Goal: Transaction & Acquisition: Book appointment/travel/reservation

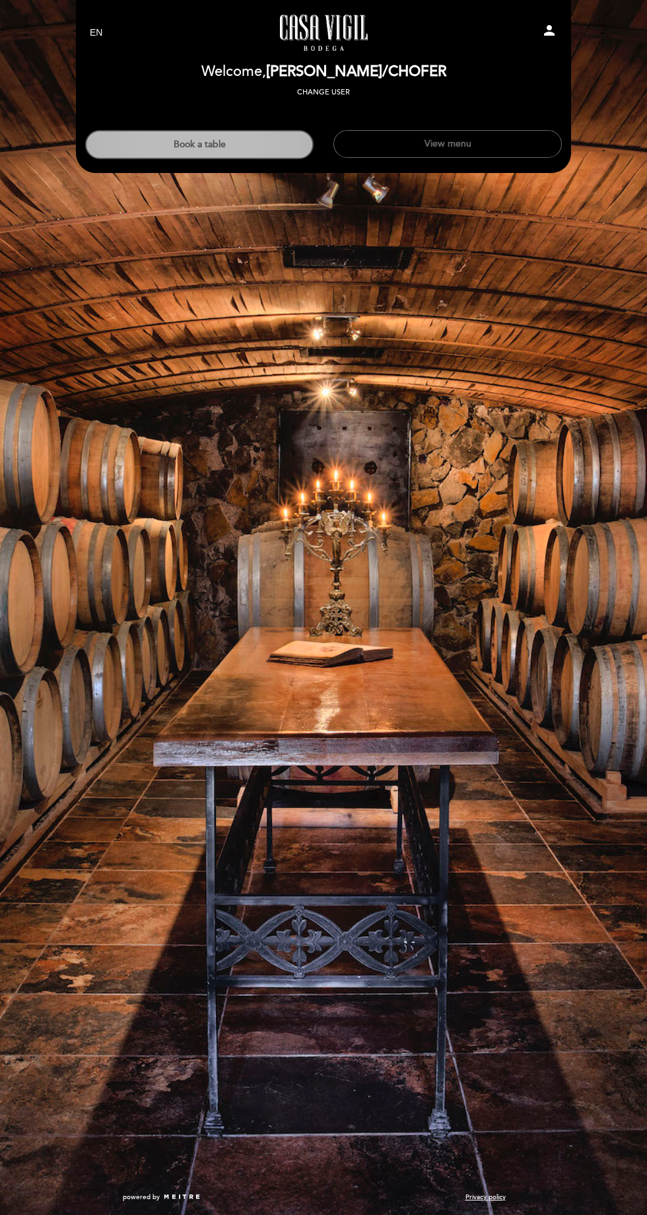
click at [228, 134] on button "Book a table" at bounding box center [199, 144] width 228 height 29
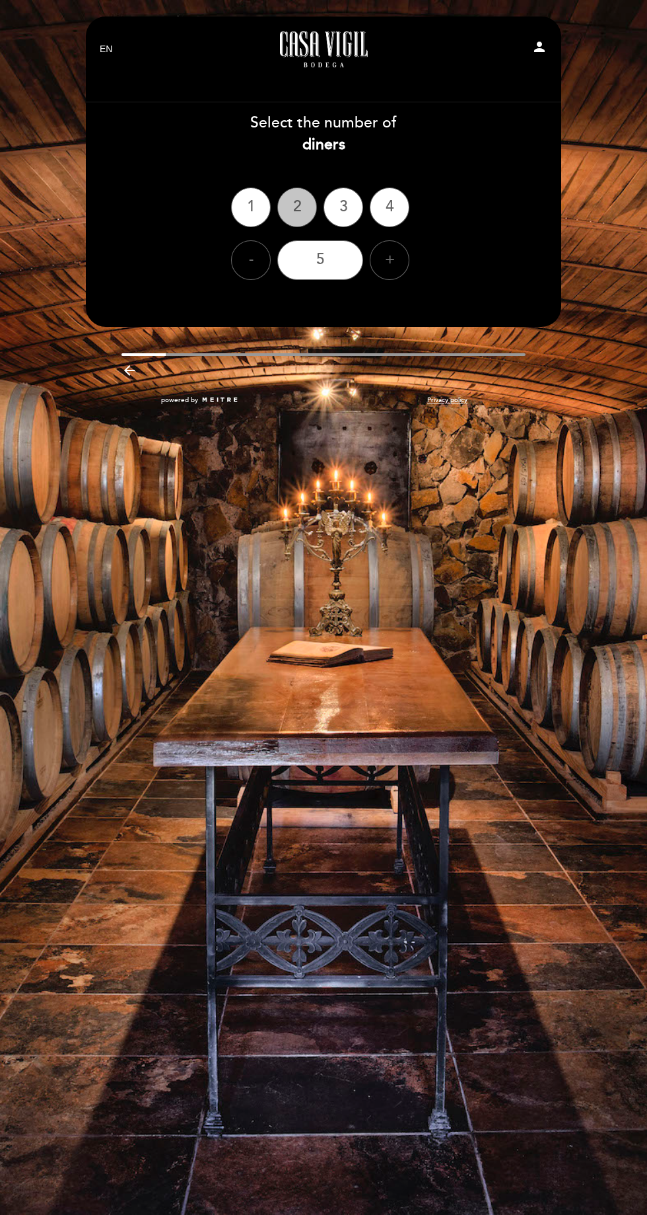
click at [296, 199] on div "2" at bounding box center [297, 208] width 40 height 40
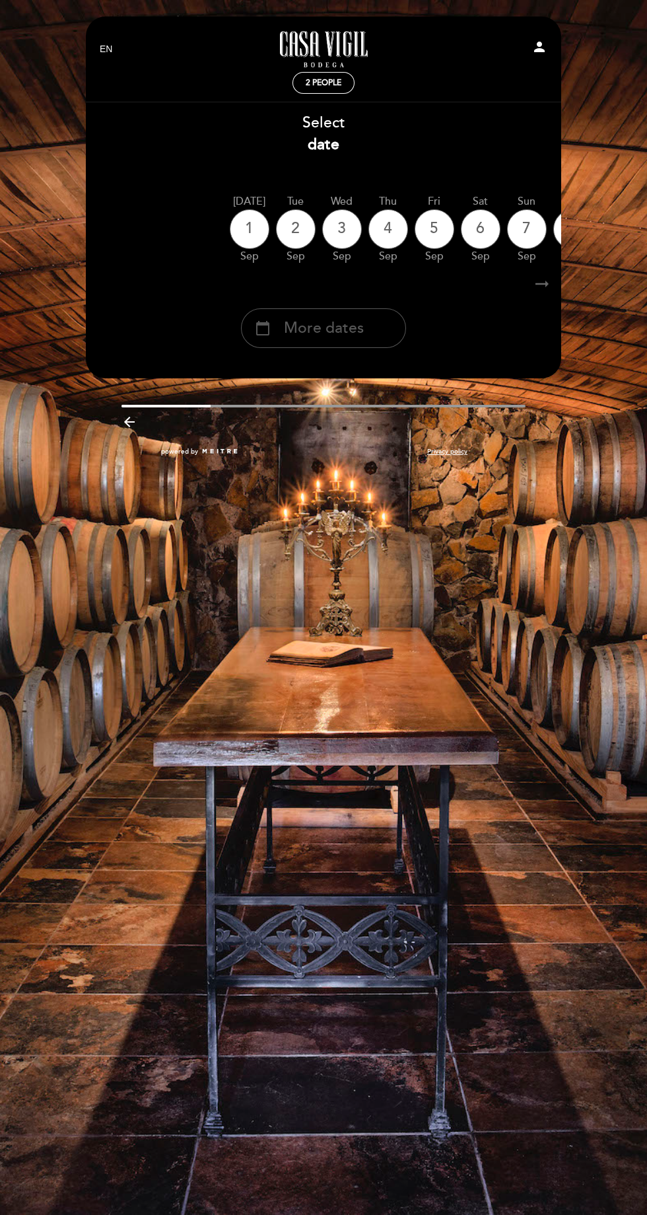
click at [341, 333] on span "More dates" at bounding box center [324, 329] width 80 height 22
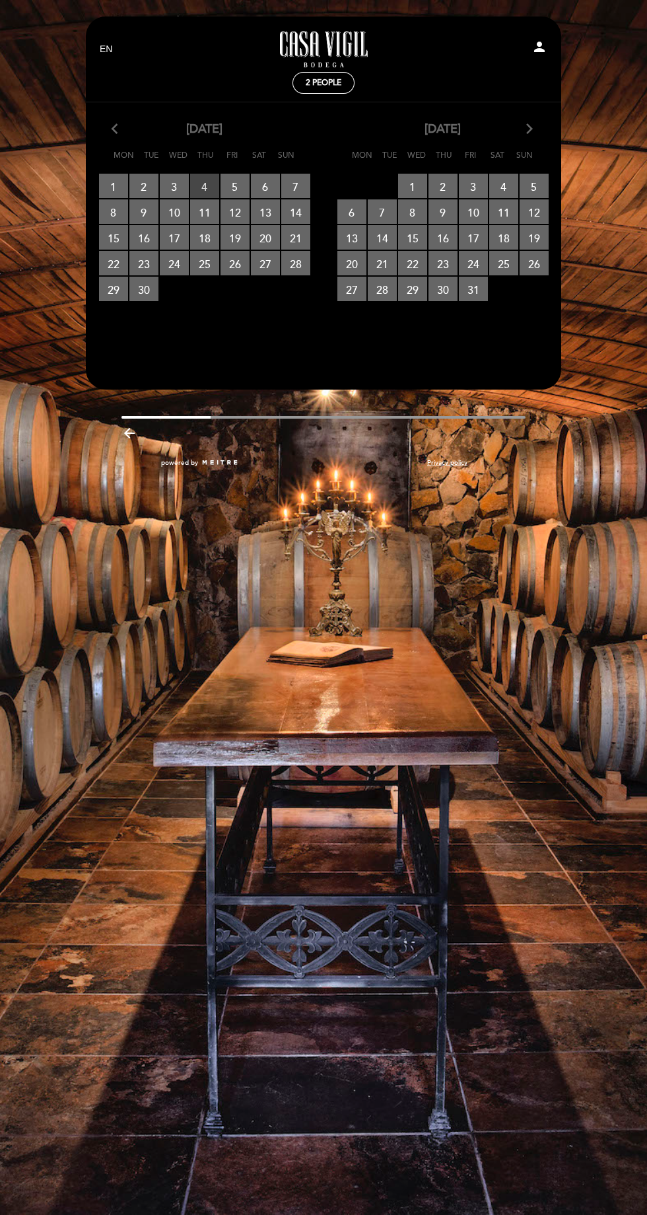
click at [204, 187] on span "4 RESERVATIONS AVAILABLE" at bounding box center [204, 186] width 29 height 24
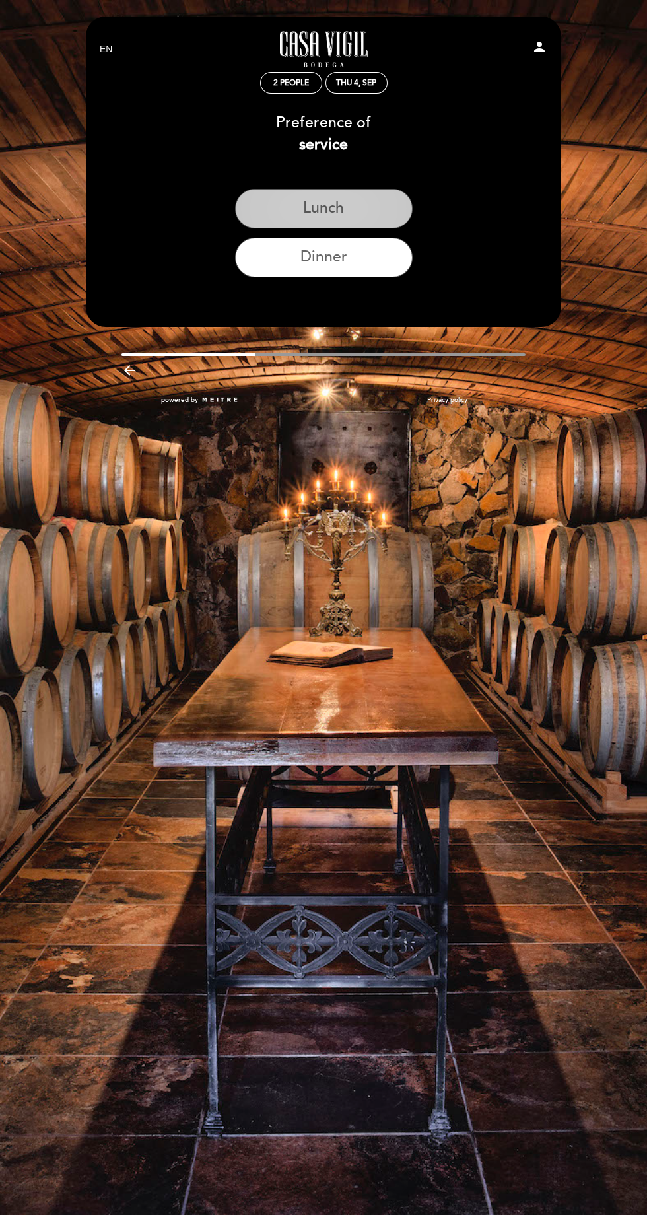
click at [341, 196] on button "Lunch" at bounding box center [324, 209] width 178 height 40
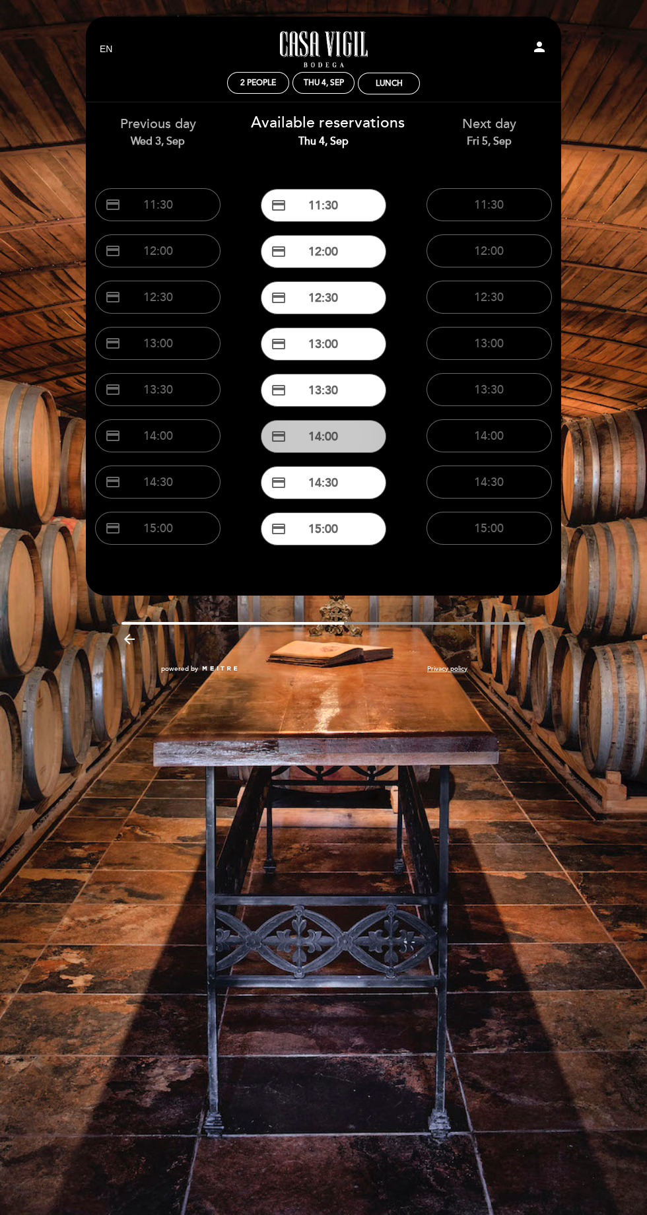
click at [333, 440] on button "credit_card 14:00" at bounding box center [323, 436] width 125 height 33
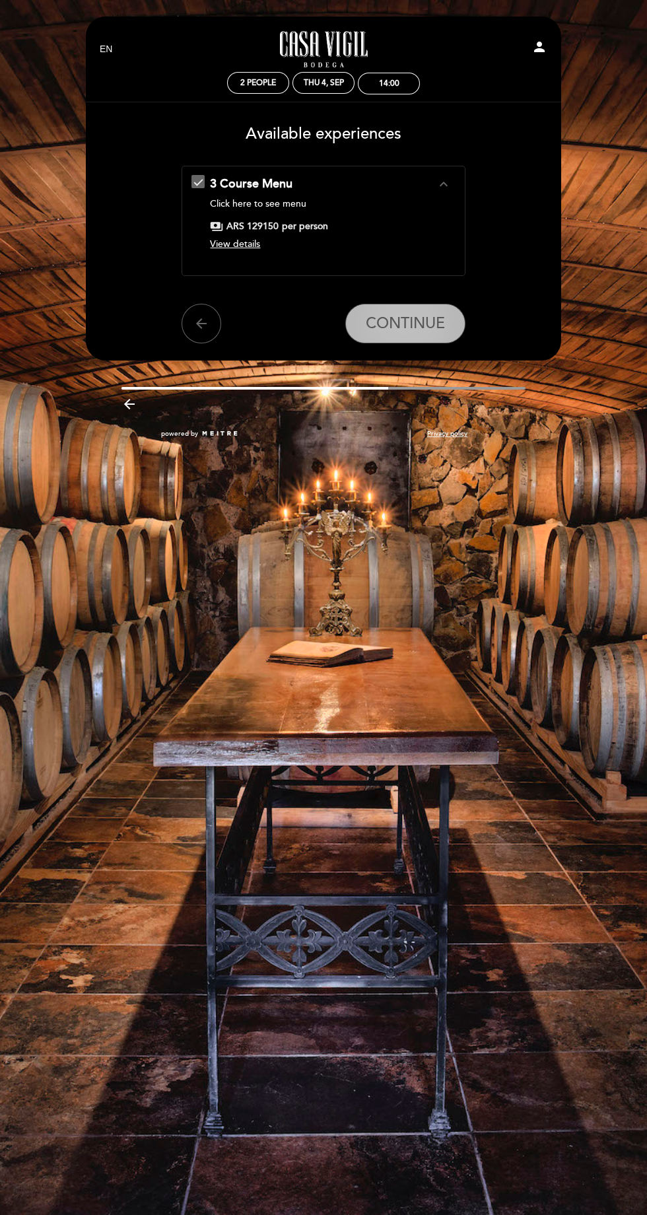
click at [421, 325] on span "CONTINUE" at bounding box center [405, 323] width 79 height 18
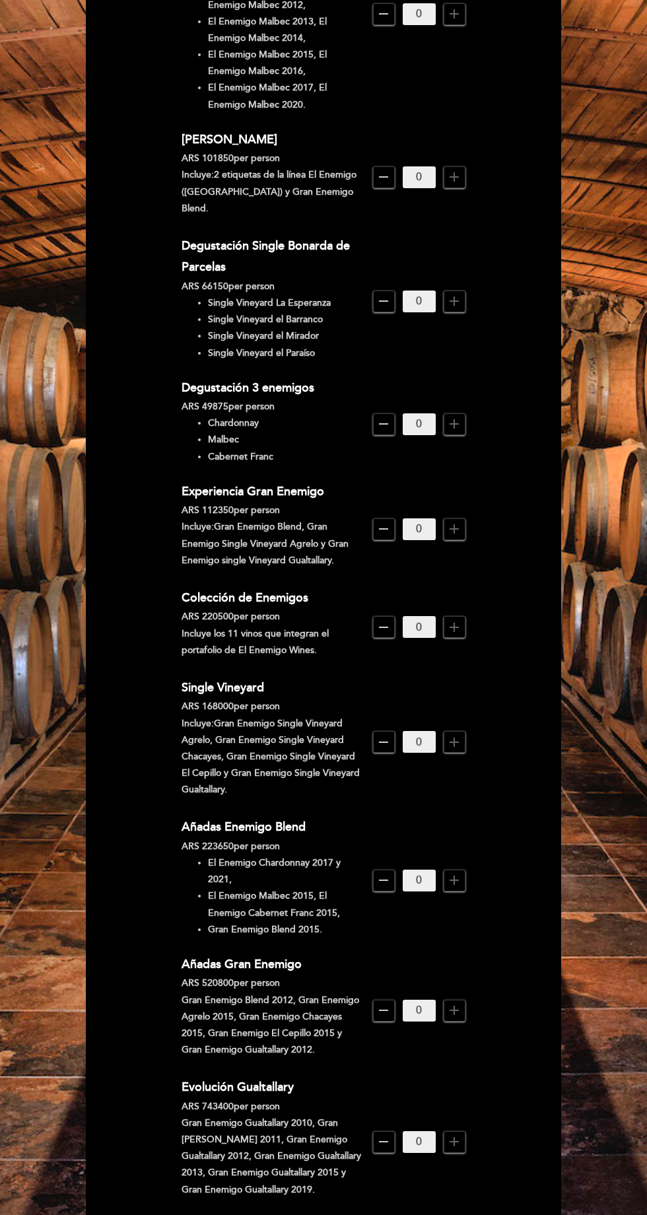
scroll to position [271, 0]
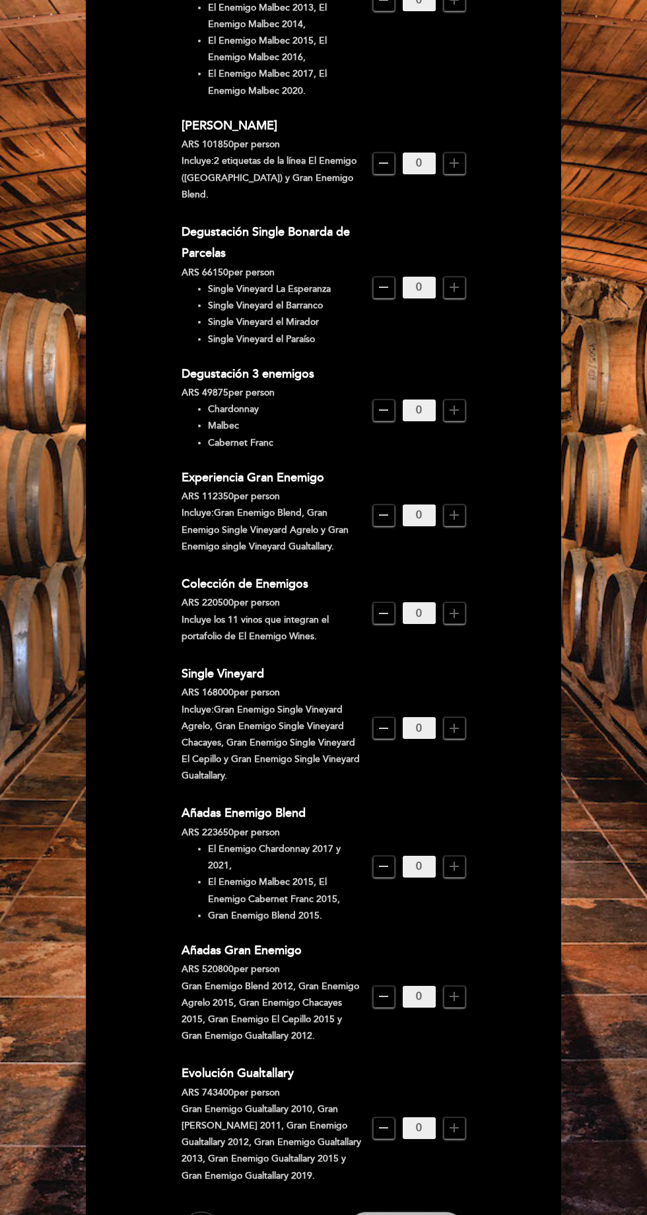
click at [426, 1214] on span "Continue" at bounding box center [406, 1231] width 64 height 18
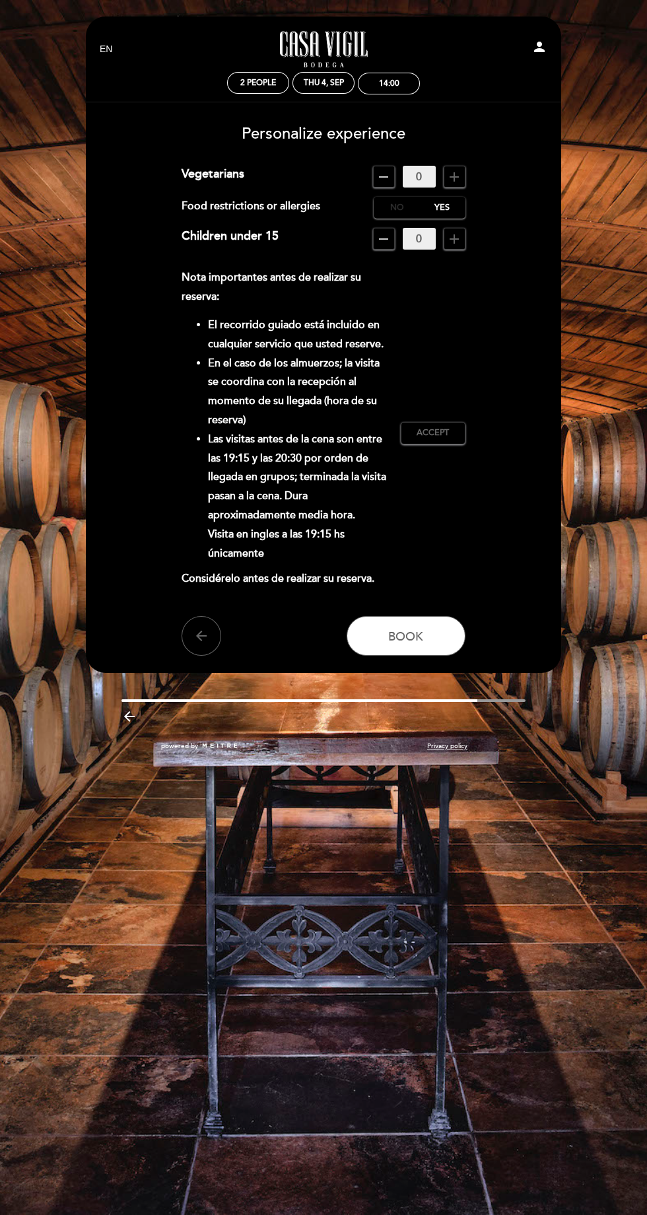
click at [402, 210] on label "No" at bounding box center [397, 208] width 46 height 22
click at [419, 636] on span "Book" at bounding box center [405, 636] width 35 height 15
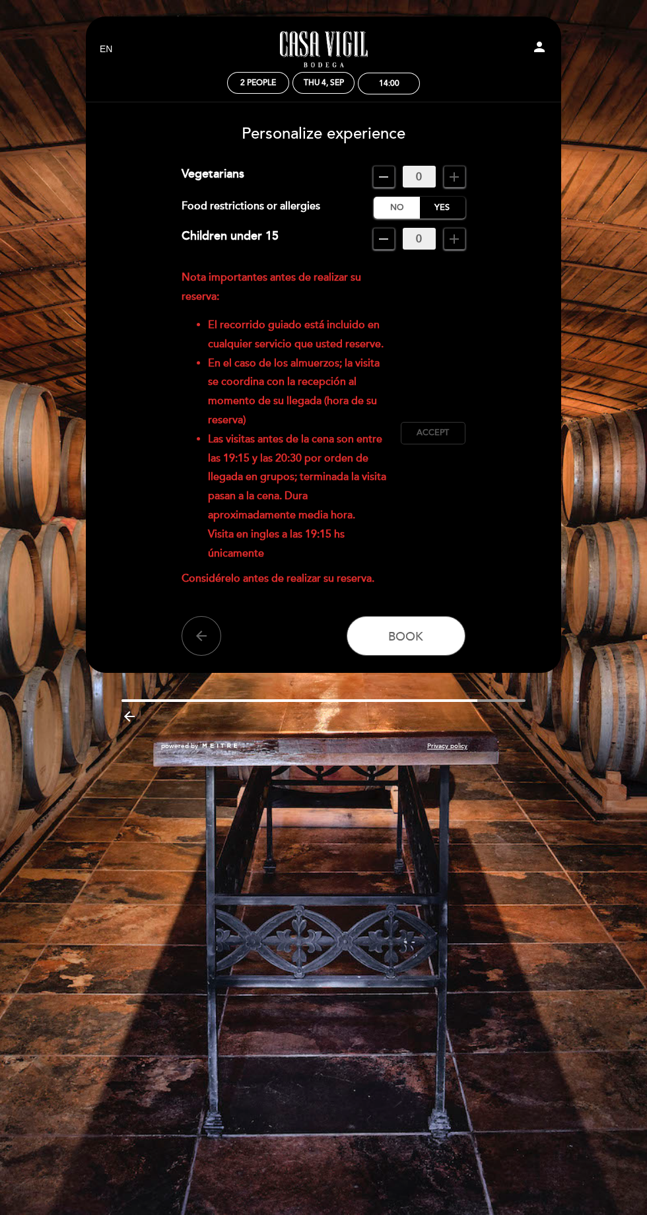
click at [445, 429] on span "Accept" at bounding box center [433, 433] width 32 height 12
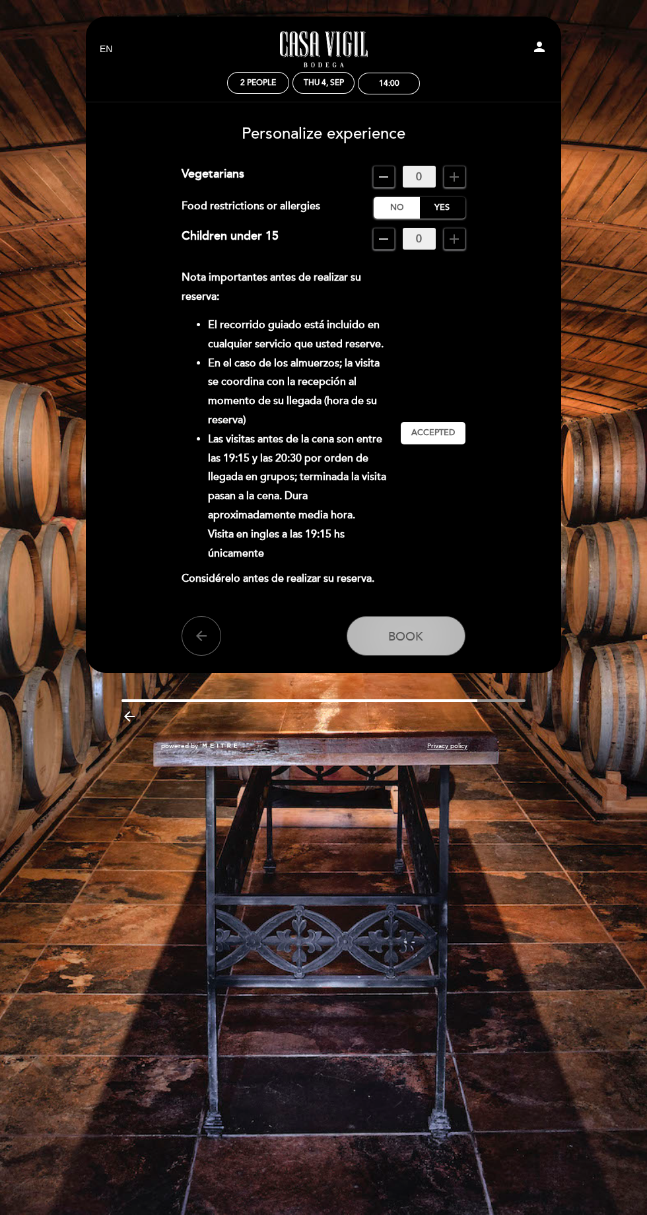
click at [421, 643] on span "Book" at bounding box center [405, 636] width 35 height 15
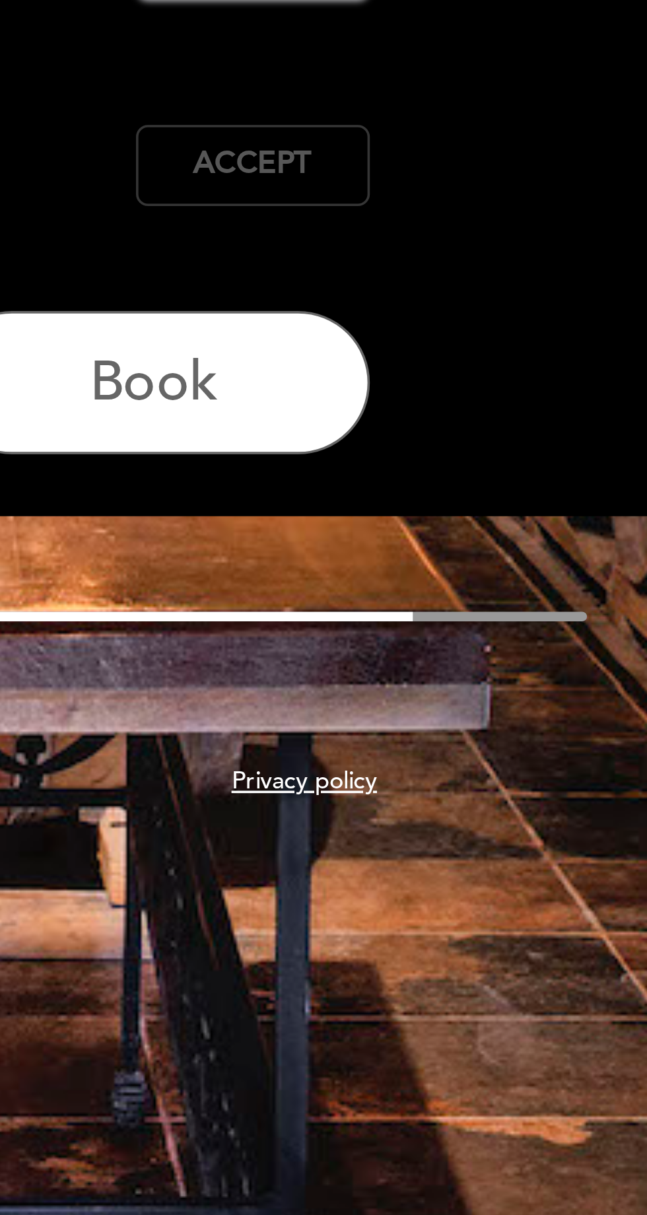
click at [440, 612] on span "Accept" at bounding box center [433, 608] width 32 height 12
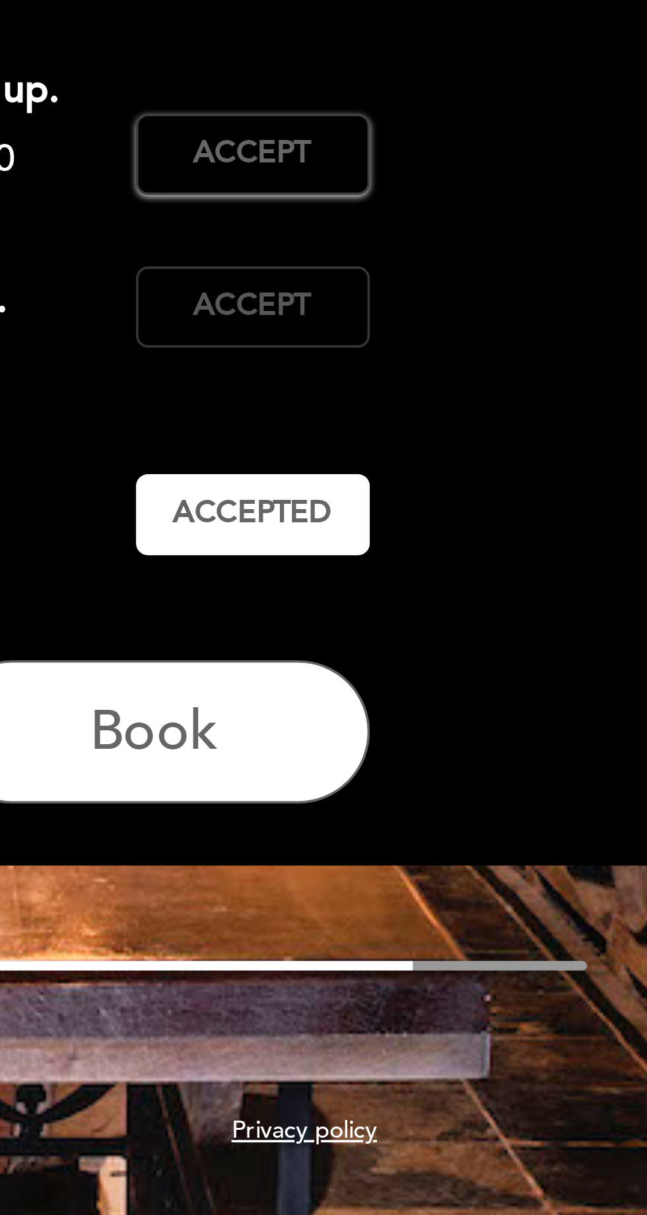
click at [439, 545] on span "Accept" at bounding box center [433, 551] width 32 height 12
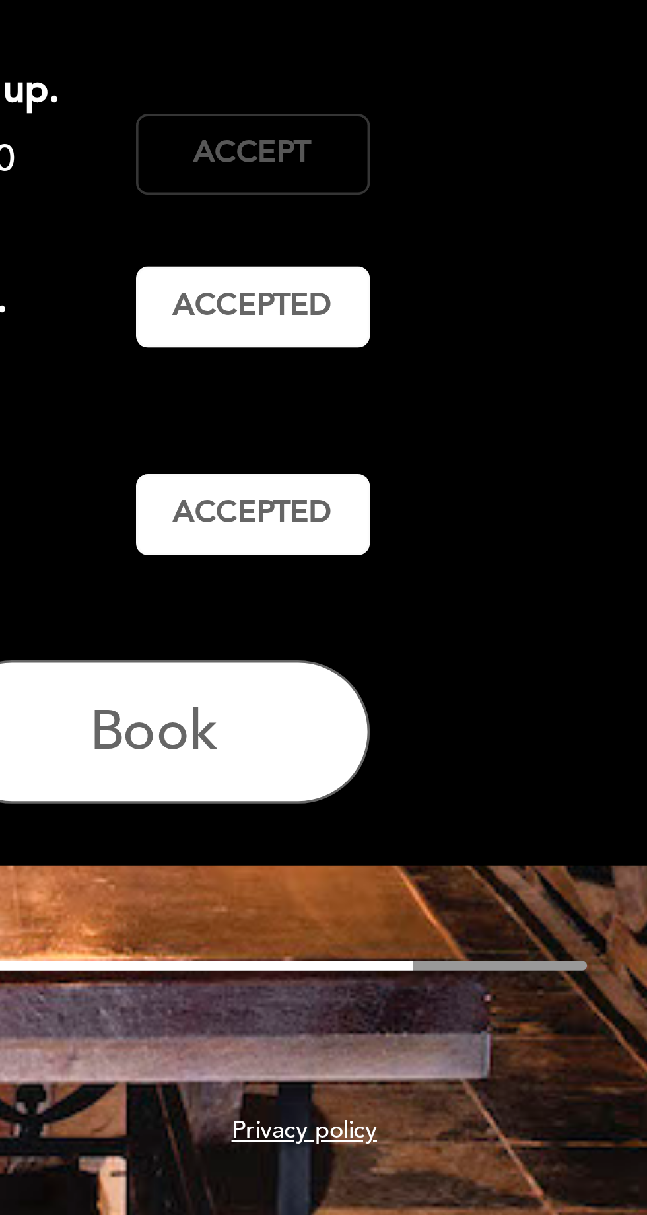
click at [439, 513] on span "Accept" at bounding box center [433, 508] width 32 height 12
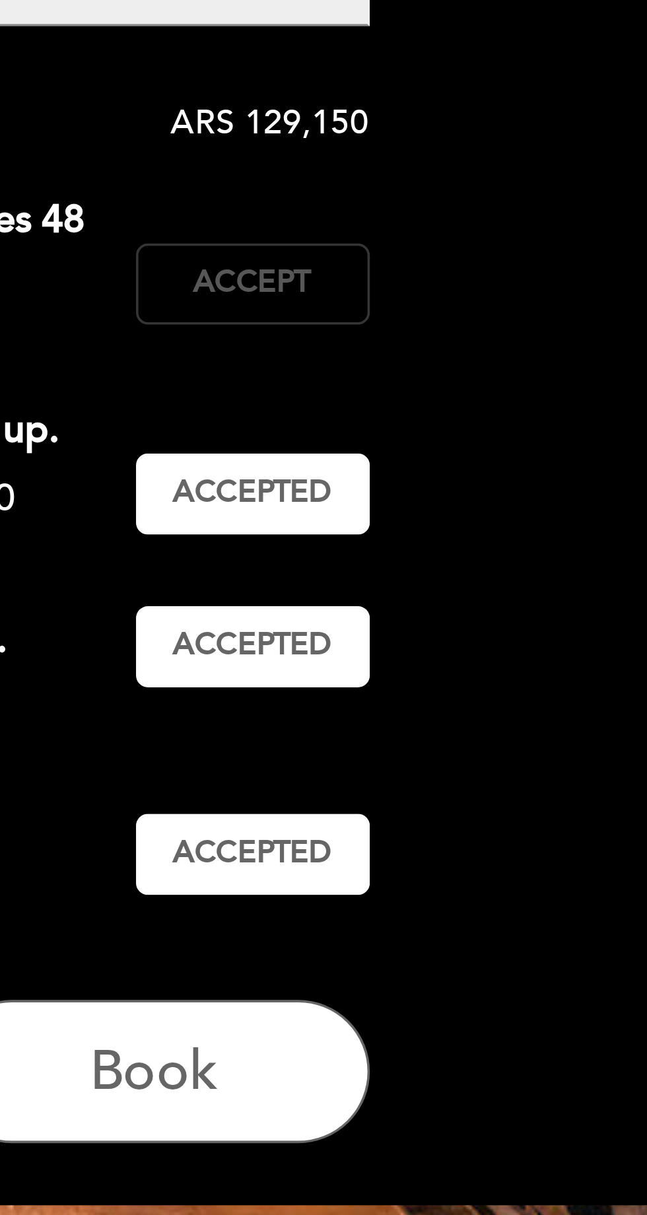
click at [438, 447] on span "Accept" at bounding box center [433, 450] width 32 height 12
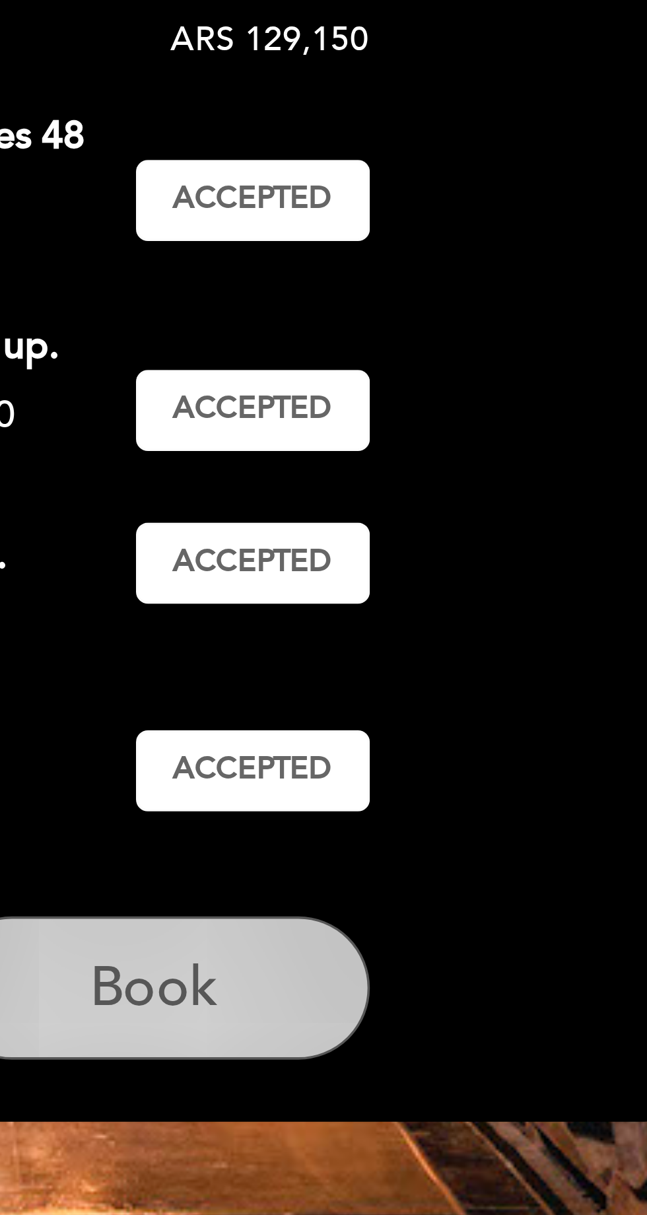
click at [409, 664] on span "Book" at bounding box center [406, 668] width 36 height 18
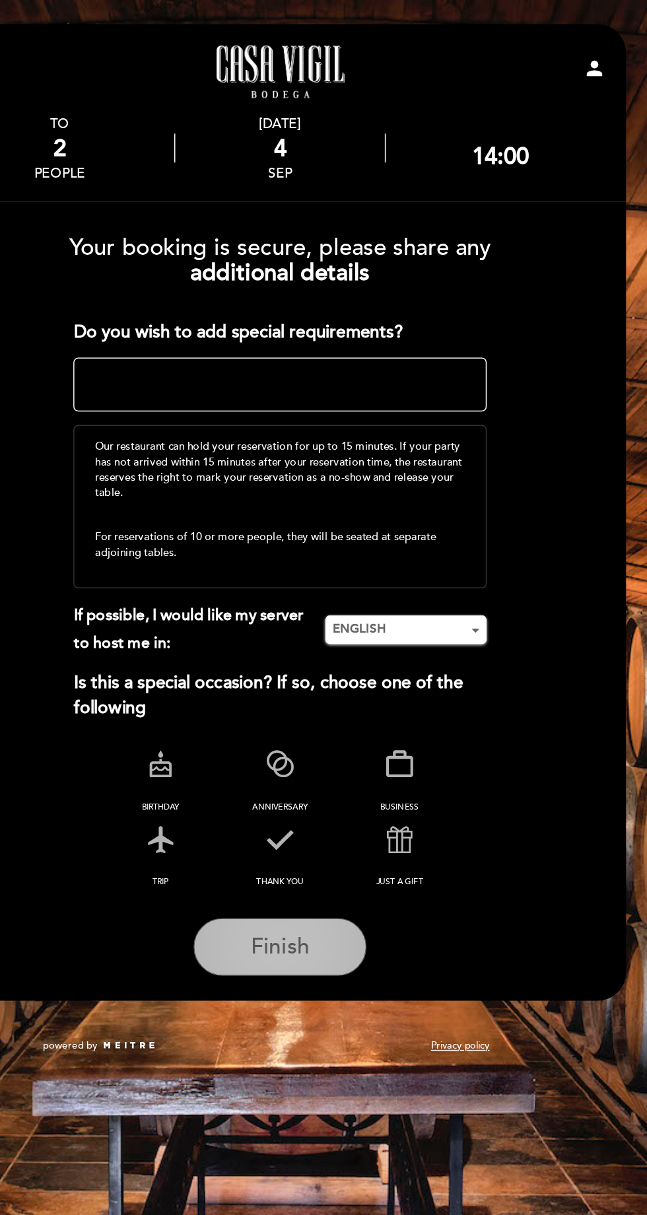
click at [323, 633] on button "Finish" at bounding box center [323, 651] width 119 height 40
